Goal: Check status: Check status

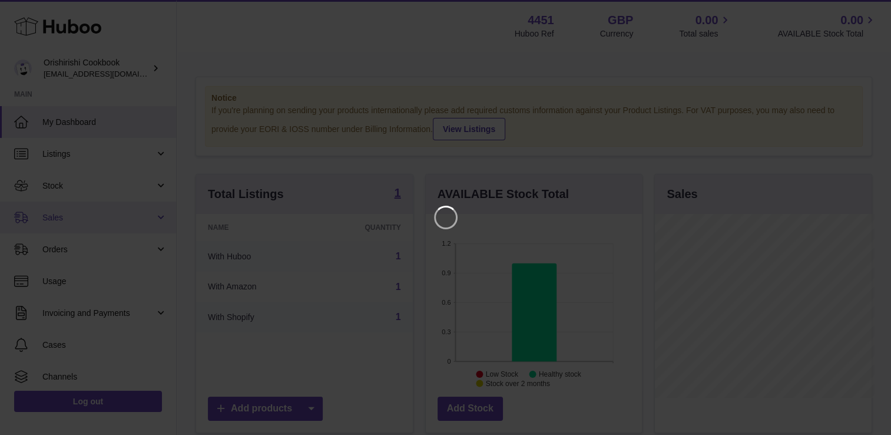
scroll to position [184, 220]
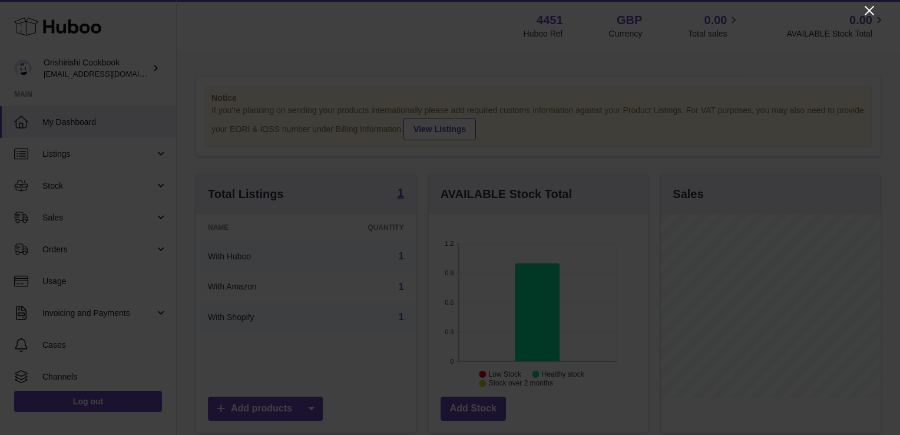
click at [868, 13] on icon "Close" at bounding box center [869, 11] width 14 height 14
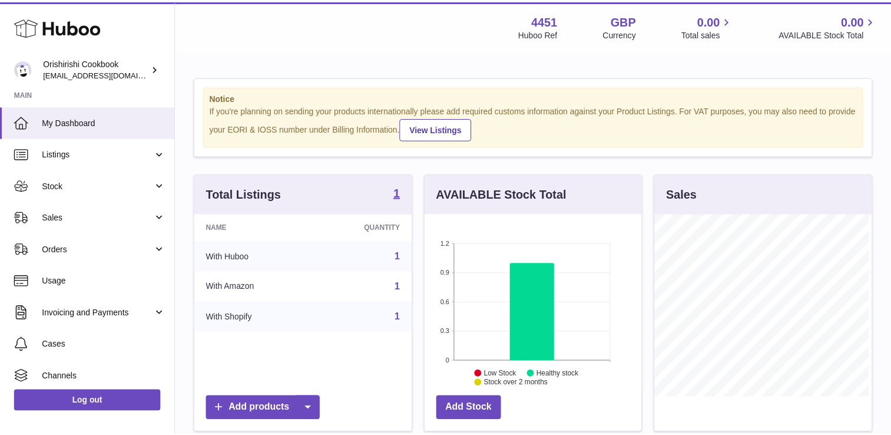
scroll to position [588809, 588776]
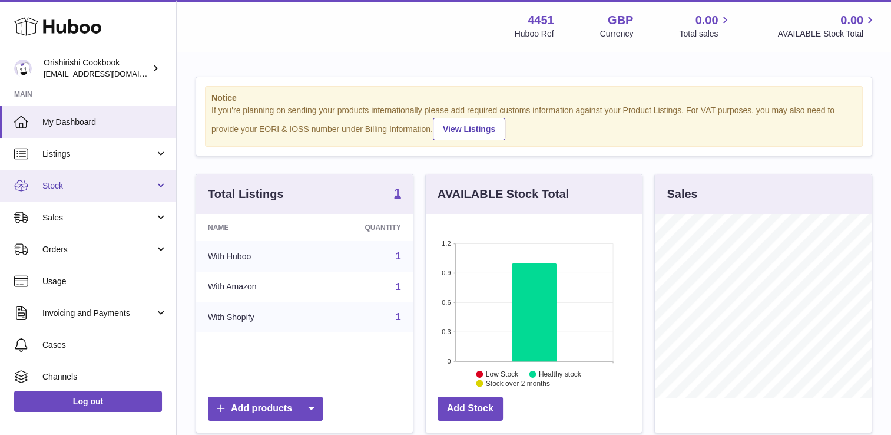
click at [68, 190] on span "Stock" at bounding box center [98, 185] width 112 height 11
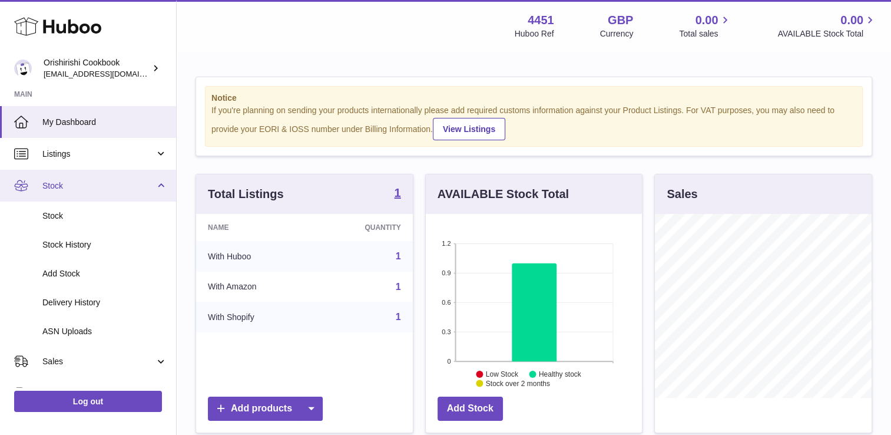
click at [66, 184] on span "Stock" at bounding box center [98, 185] width 112 height 11
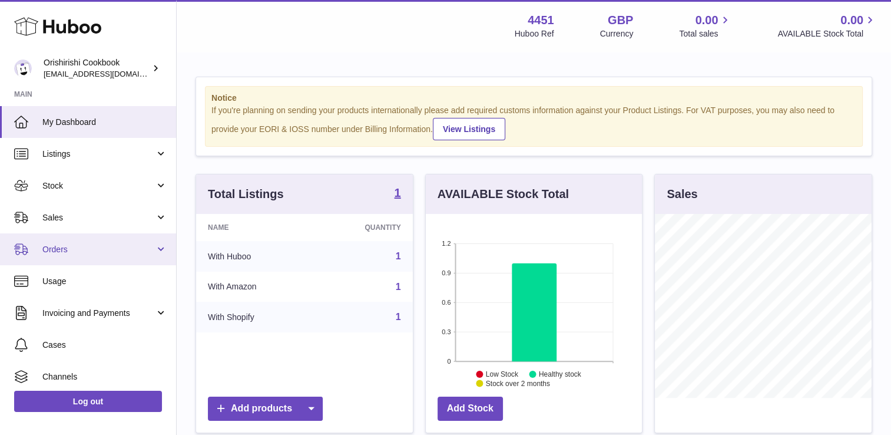
click at [86, 246] on span "Orders" at bounding box center [98, 249] width 112 height 11
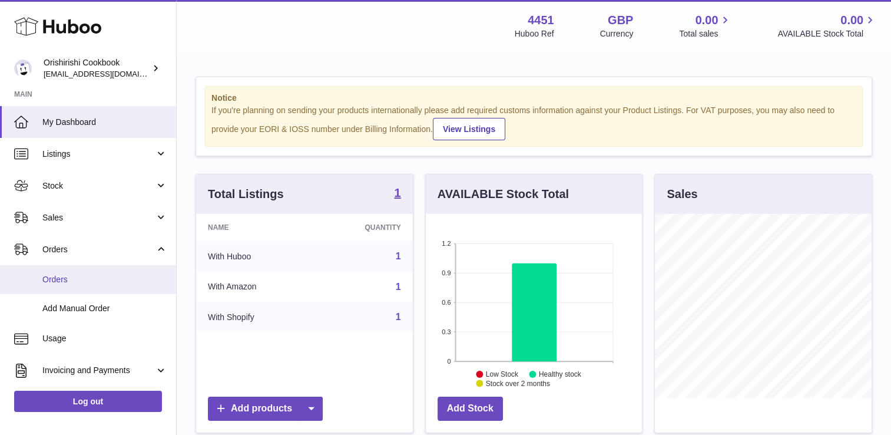
click at [98, 287] on link "Orders" at bounding box center [88, 279] width 176 height 29
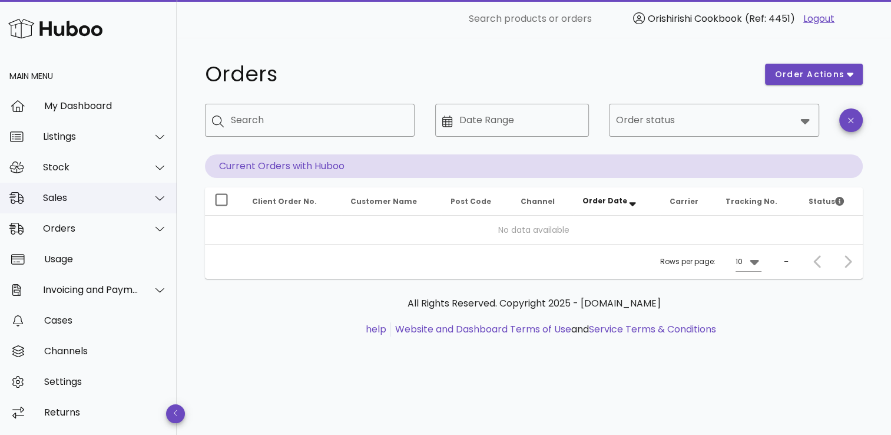
click at [132, 198] on div "Sales" at bounding box center [91, 197] width 96 height 11
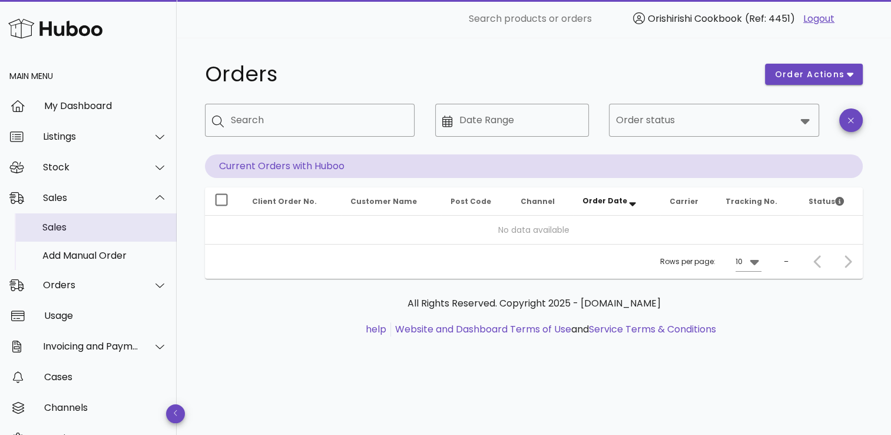
click at [63, 234] on div "Sales" at bounding box center [104, 226] width 125 height 25
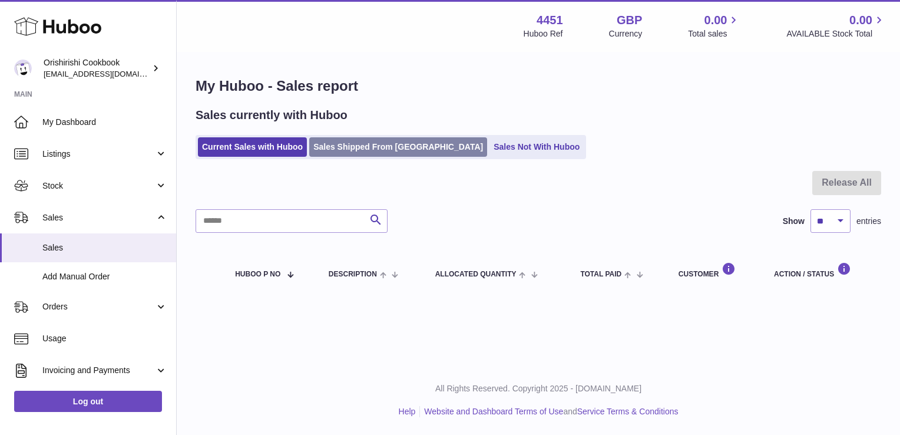
click at [348, 152] on link "Sales Shipped From Huboo" at bounding box center [398, 146] width 178 height 19
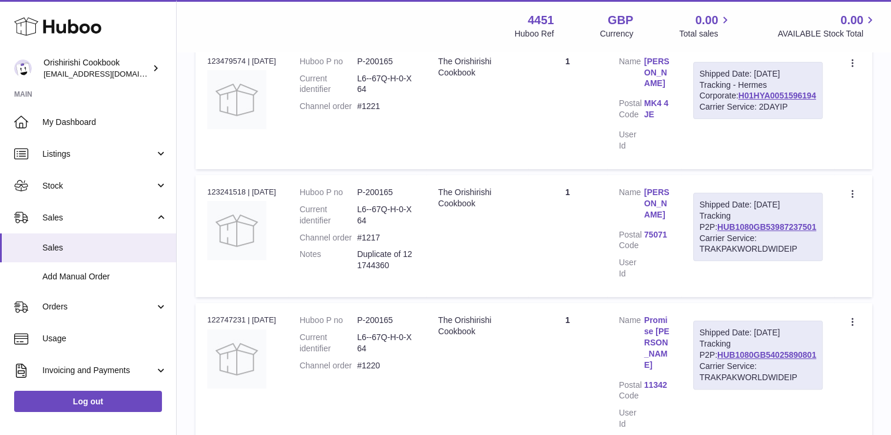
scroll to position [294, 0]
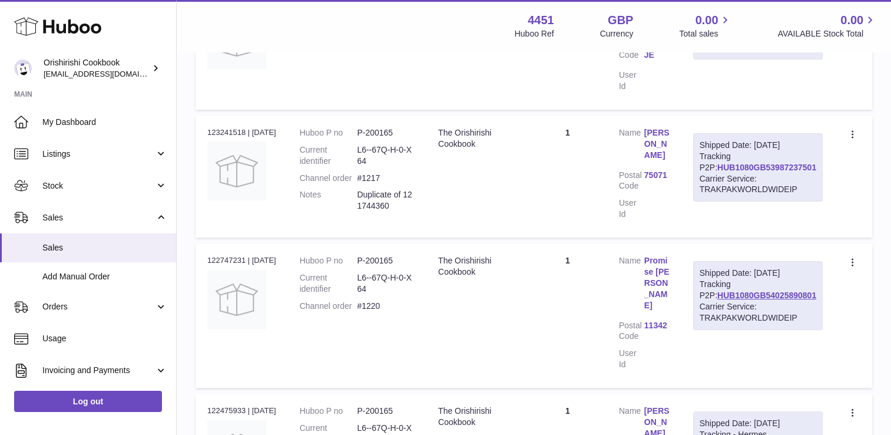
click at [756, 166] on link "HUB1080GB53987237501" at bounding box center [766, 167] width 99 height 9
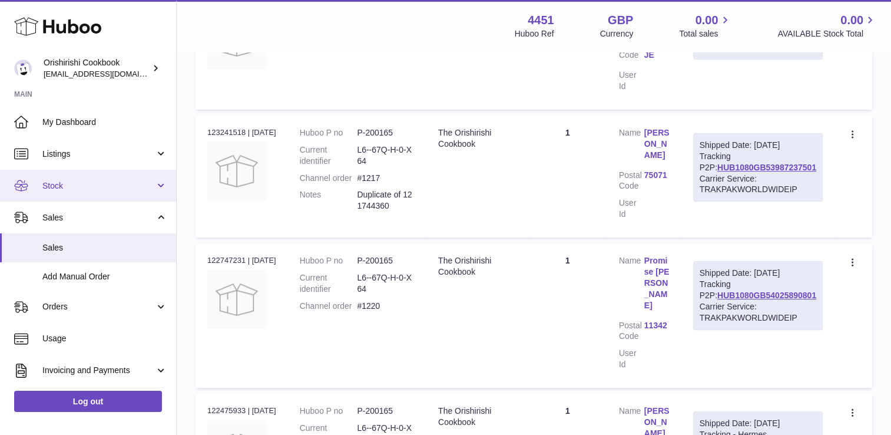
click at [71, 183] on span "Stock" at bounding box center [98, 185] width 112 height 11
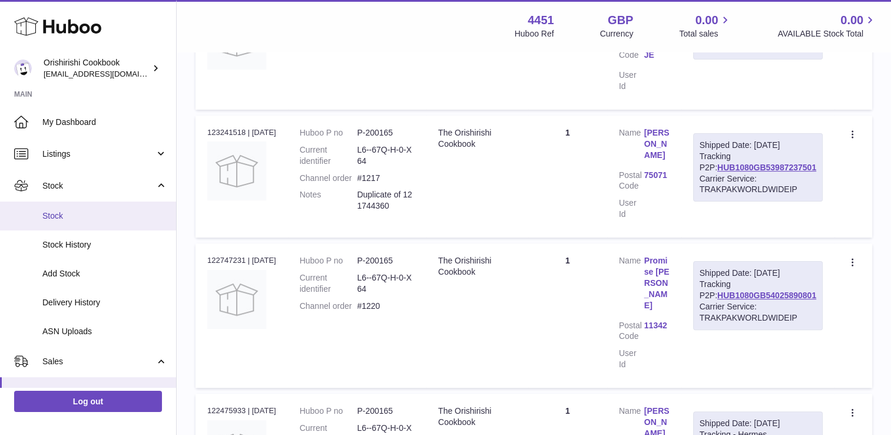
click at [71, 216] on span "Stock" at bounding box center [104, 215] width 125 height 11
